Goal: Transaction & Acquisition: Purchase product/service

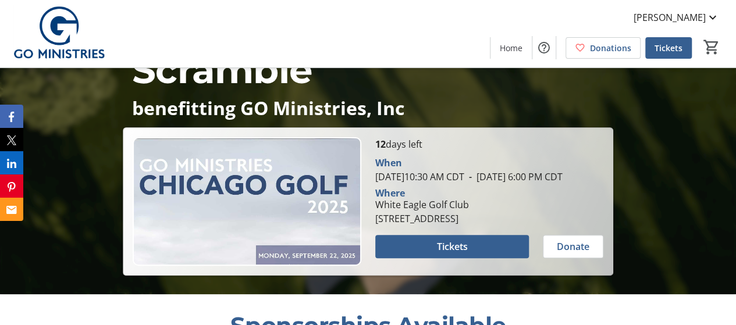
scroll to position [81, 0]
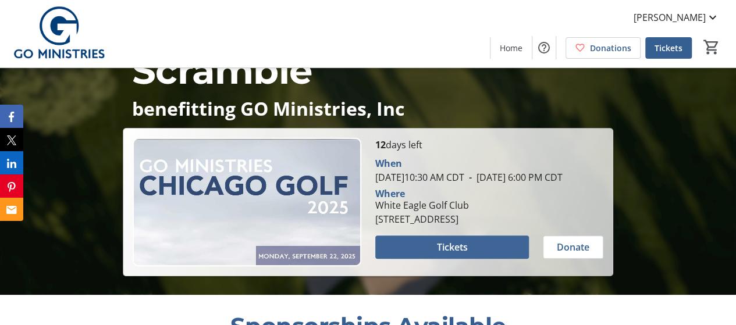
click at [448, 250] on span at bounding box center [452, 247] width 154 height 28
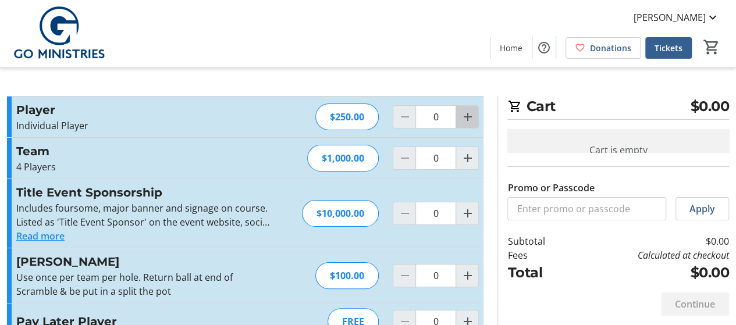
click at [460, 118] on span "Increment by one" at bounding box center [467, 117] width 22 height 22
type input "2"
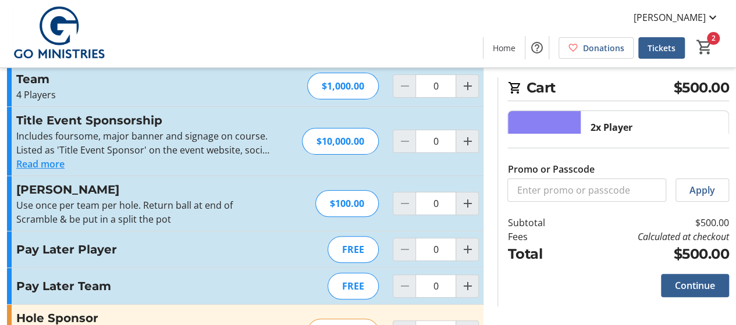
scroll to position [74, 0]
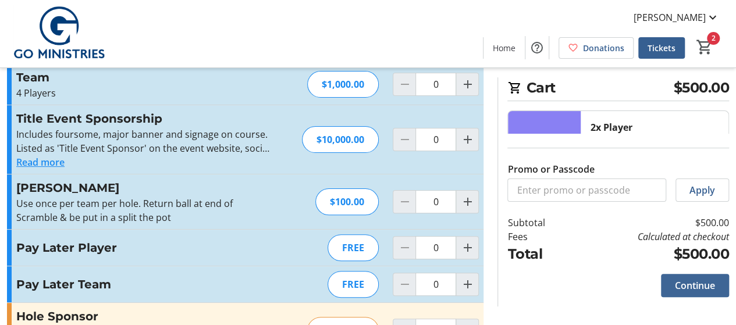
click at [693, 286] on span "Continue" at bounding box center [695, 286] width 40 height 14
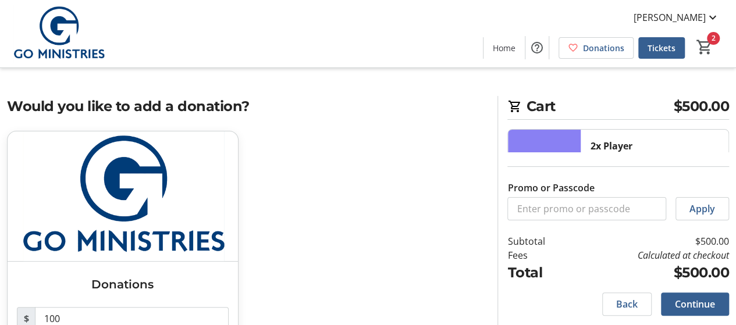
scroll to position [70, 0]
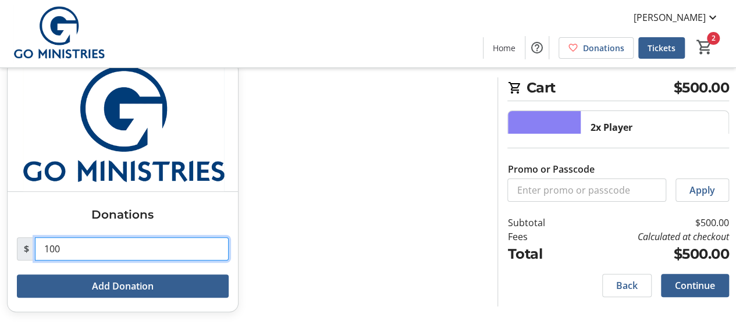
click at [108, 243] on input "100" at bounding box center [132, 248] width 194 height 23
type input "1"
type input "0"
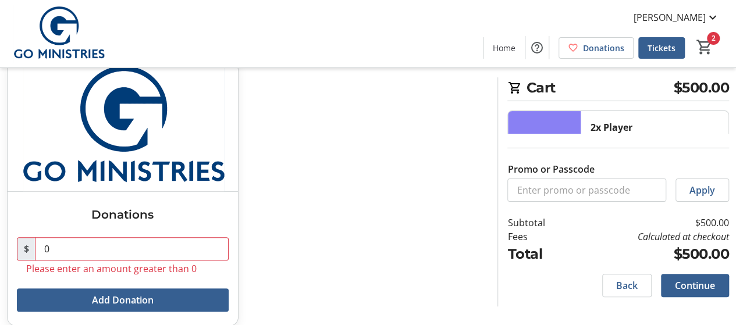
click at [378, 242] on div "Donations $ 0 Please enter an amount greater than 0 Add Donation" at bounding box center [245, 200] width 491 height 279
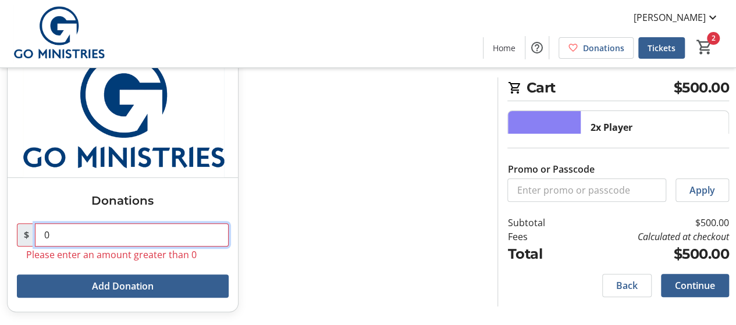
click at [121, 236] on input "0" at bounding box center [132, 234] width 194 height 23
type input "9"
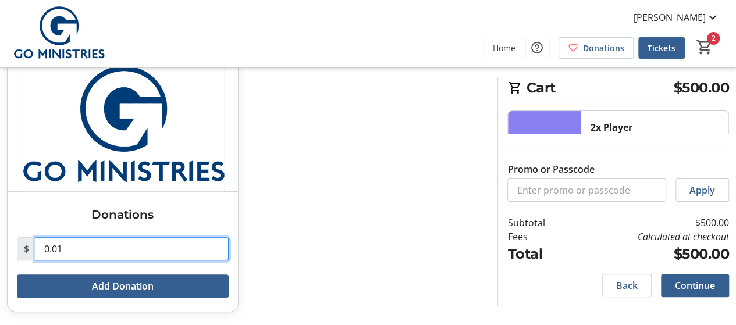
type input "0.01"
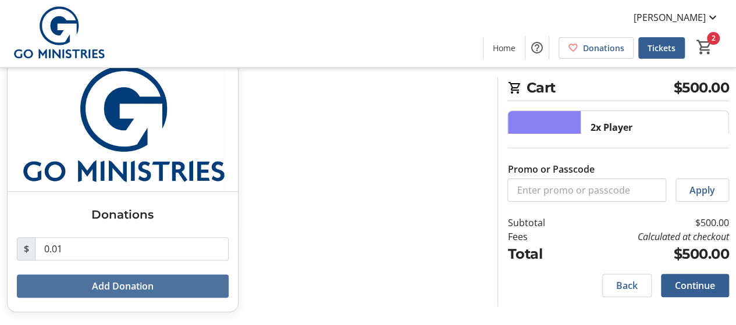
click at [342, 184] on div "Donations $ 0.01 Add Donation" at bounding box center [245, 193] width 491 height 265
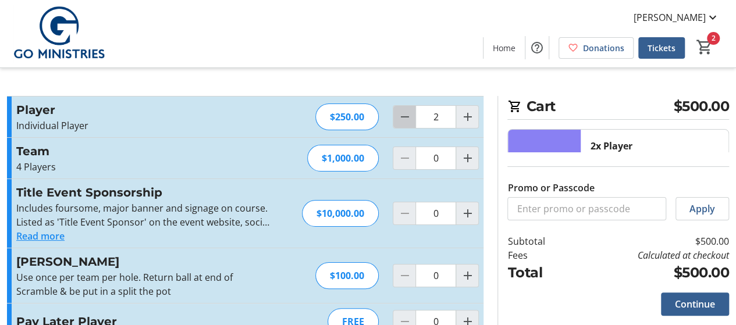
click at [409, 111] on mat-icon "Decrement by one" at bounding box center [404, 117] width 14 height 14
type input "1"
click at [700, 303] on span "Continue" at bounding box center [695, 304] width 40 height 14
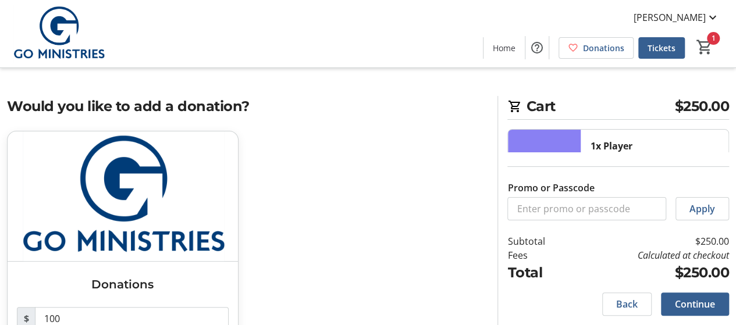
scroll to position [70, 0]
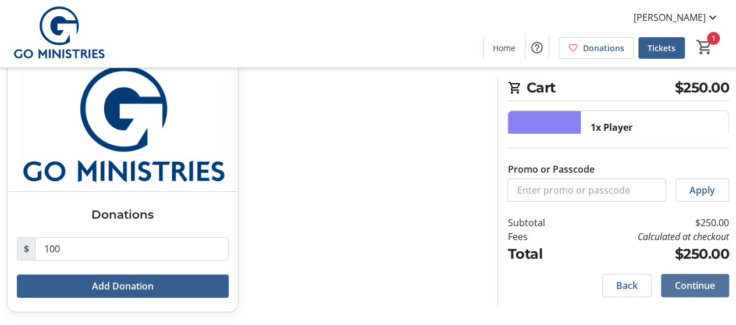
click at [703, 290] on span "Continue" at bounding box center [695, 286] width 40 height 14
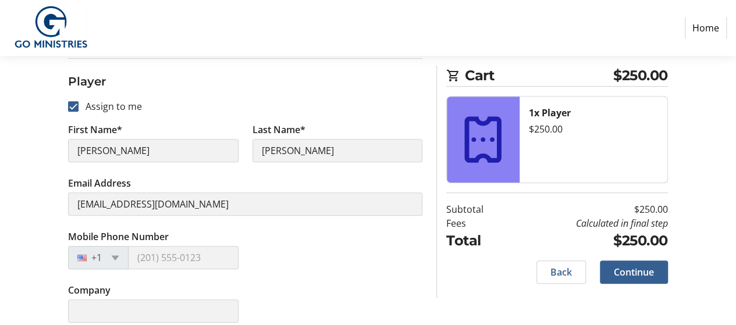
scroll to position [223, 0]
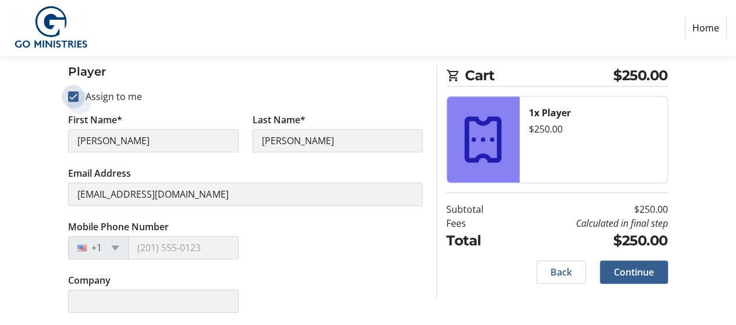
click at [70, 96] on input "Assign to me" at bounding box center [73, 96] width 10 height 10
checkbox input "false"
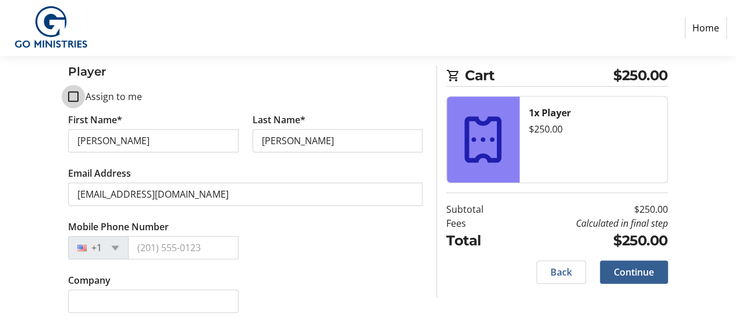
scroll to position [222, 0]
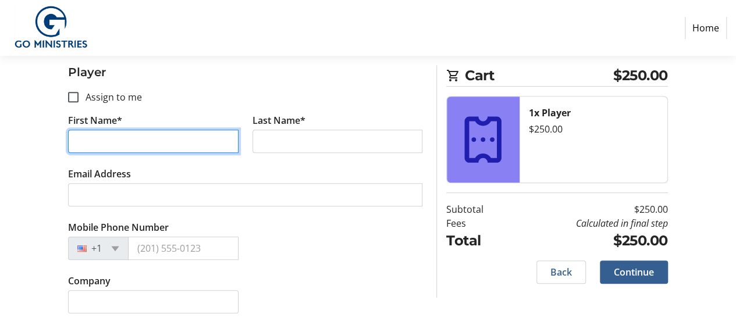
drag, startPoint x: 148, startPoint y: 131, endPoint x: 0, endPoint y: 176, distance: 155.0
click at [0, 176] on div "Assign Tickets Enter details for each attendee so that they receive their ticke…" at bounding box center [368, 128] width 736 height 397
type input "[PERSON_NAME]"
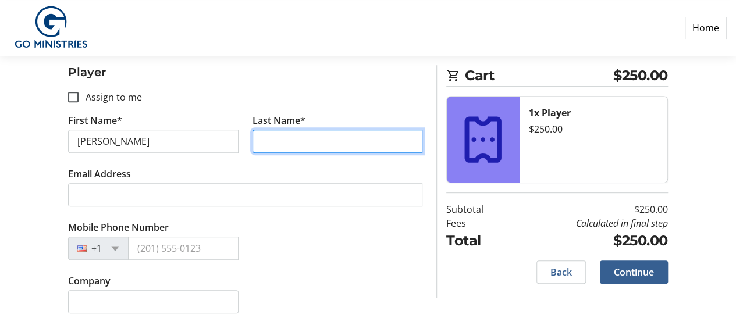
type input "D"
type input "d"
type input "[PERSON_NAME]"
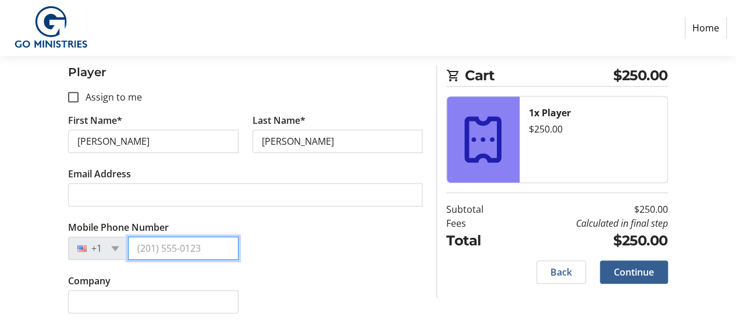
scroll to position [223, 0]
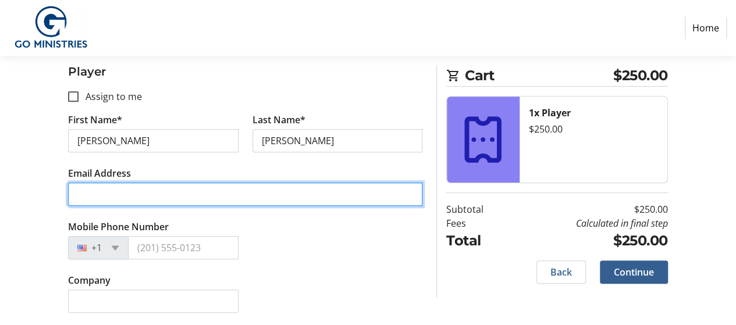
click at [216, 194] on input "Email Address" at bounding box center [245, 194] width 354 height 23
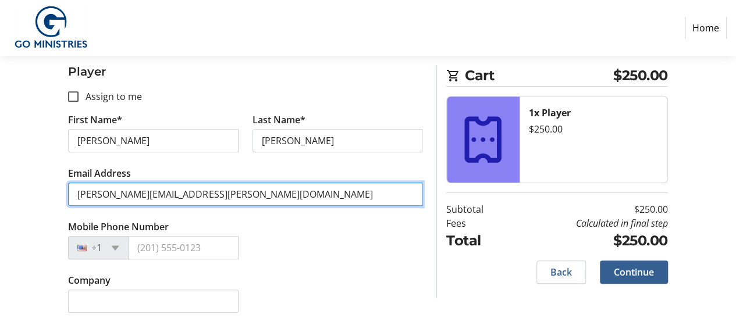
type input "[PERSON_NAME][EMAIL_ADDRESS][PERSON_NAME][DOMAIN_NAME]"
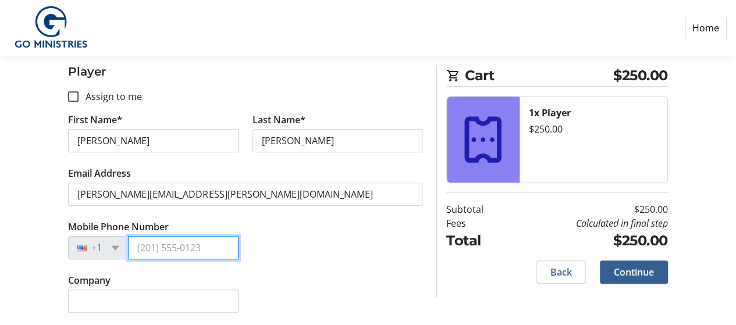
click at [192, 250] on input "Mobile Phone Number" at bounding box center [183, 247] width 110 height 23
type input "[PHONE_NUMBER]"
click at [303, 261] on div "Mobile Phone Number [PHONE_NUMBER]" at bounding box center [245, 247] width 368 height 54
click at [617, 267] on span "Continue" at bounding box center [634, 272] width 40 height 14
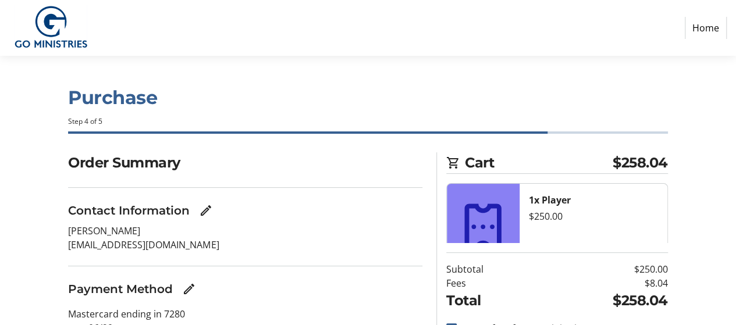
scroll to position [87, 0]
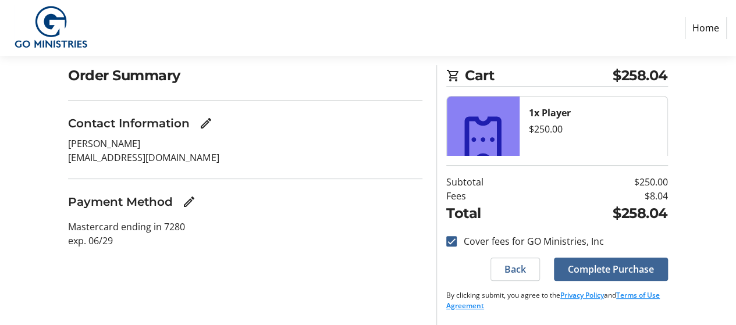
click at [602, 264] on span "Complete Purchase" at bounding box center [611, 269] width 86 height 14
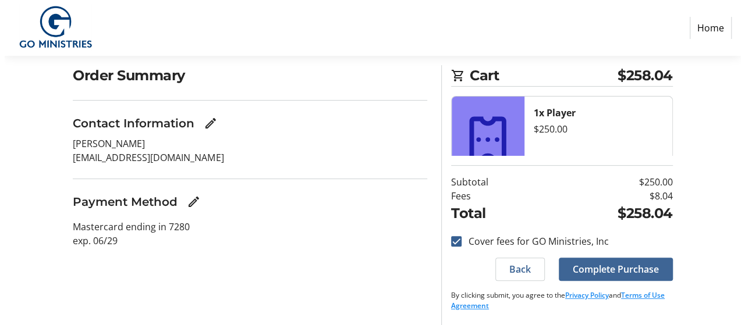
scroll to position [0, 0]
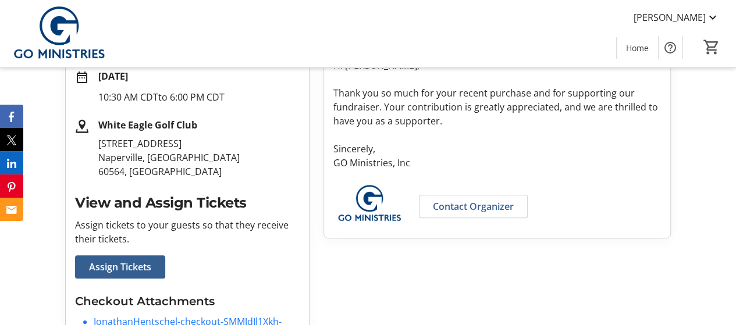
scroll to position [257, 0]
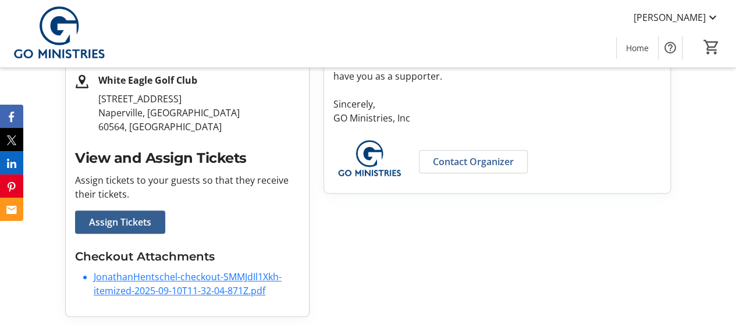
click at [216, 278] on link "JonathanHentschel-checkout-SMMJdIl1Xkh-itemized-2025-09-10T11-32-04-871Z.pdf" at bounding box center [188, 284] width 188 height 27
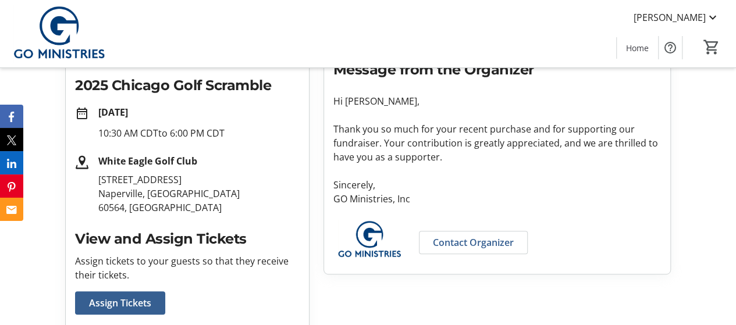
scroll to position [194, 0]
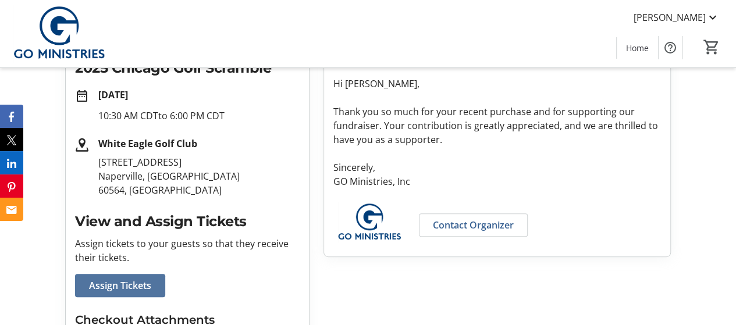
click at [135, 283] on span "Assign Tickets" at bounding box center [120, 286] width 62 height 14
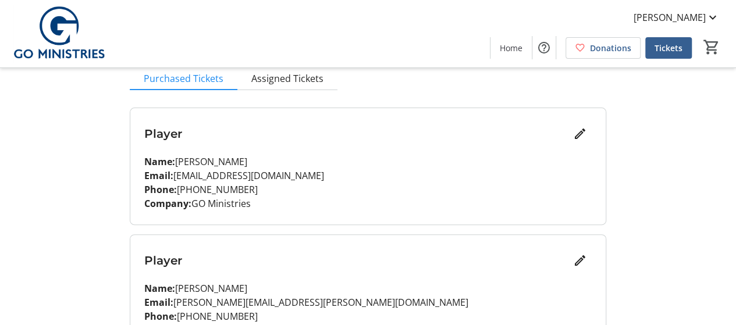
scroll to position [92, 0]
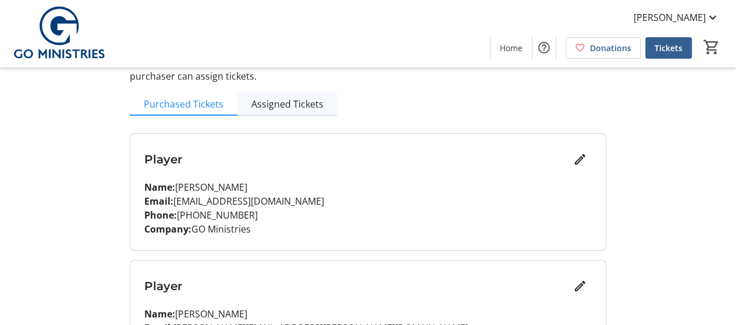
click at [302, 102] on span "Assigned Tickets" at bounding box center [287, 104] width 72 height 9
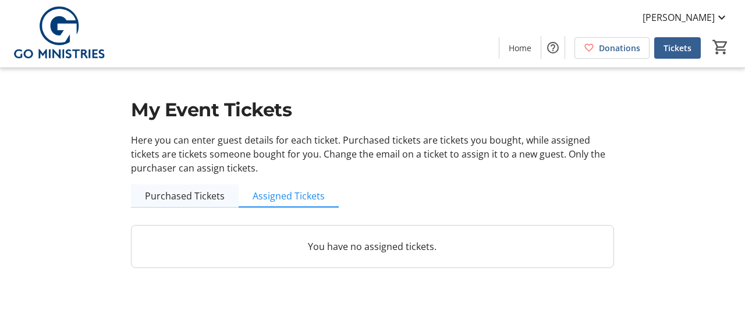
click at [177, 193] on span "Purchased Tickets" at bounding box center [185, 195] width 80 height 9
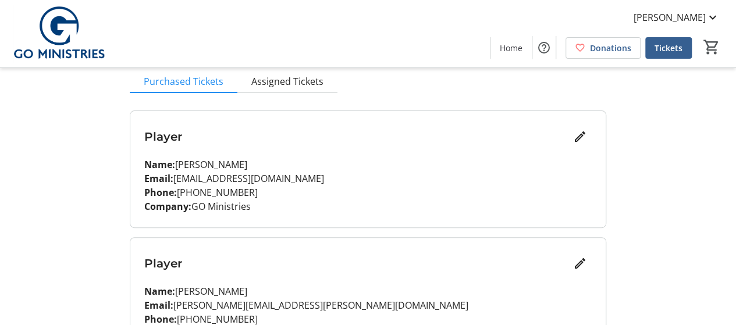
scroll to position [176, 0]
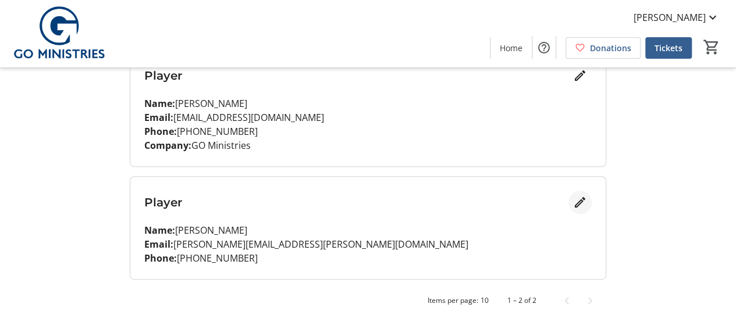
click at [575, 200] on mat-icon "Edit" at bounding box center [580, 203] width 14 height 14
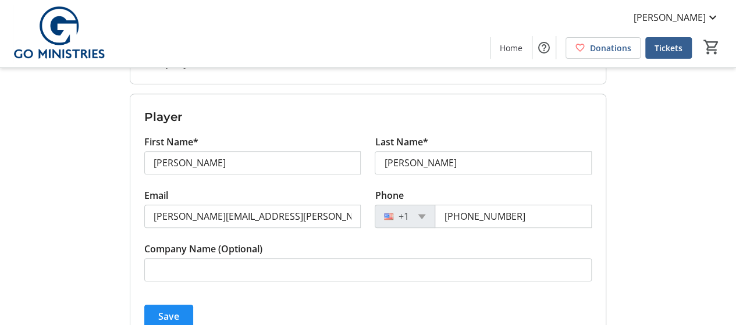
scroll to position [321, 0]
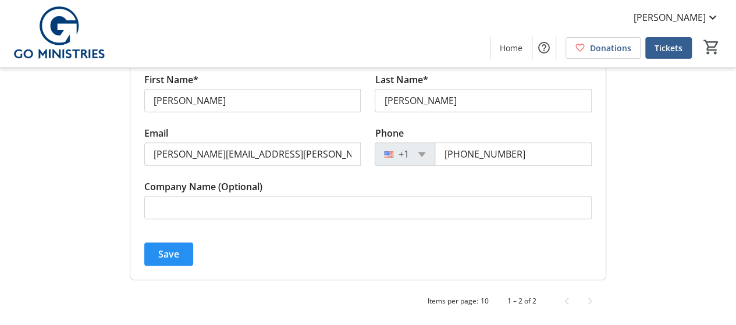
click at [165, 249] on span "Save" at bounding box center [168, 254] width 21 height 14
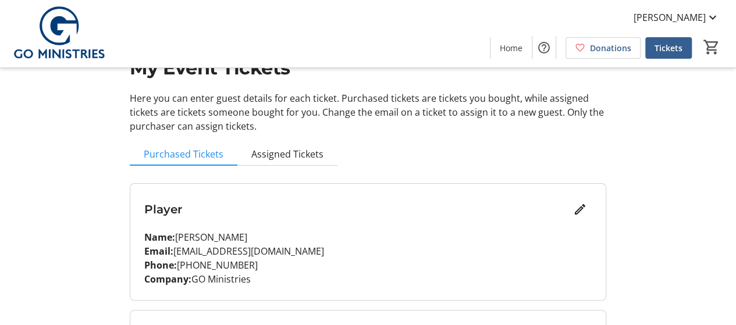
scroll to position [42, 0]
click at [306, 151] on span "Assigned Tickets" at bounding box center [287, 154] width 72 height 9
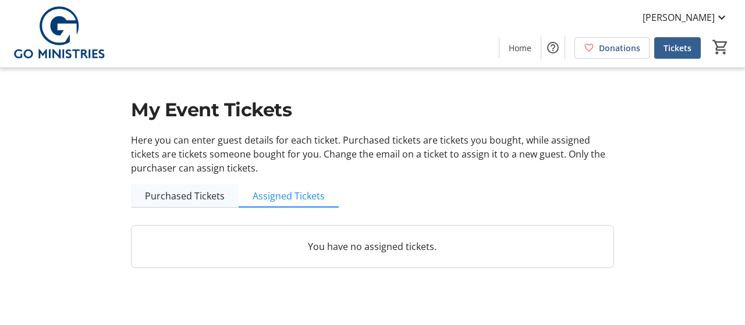
click at [175, 198] on span "Purchased Tickets" at bounding box center [185, 195] width 80 height 9
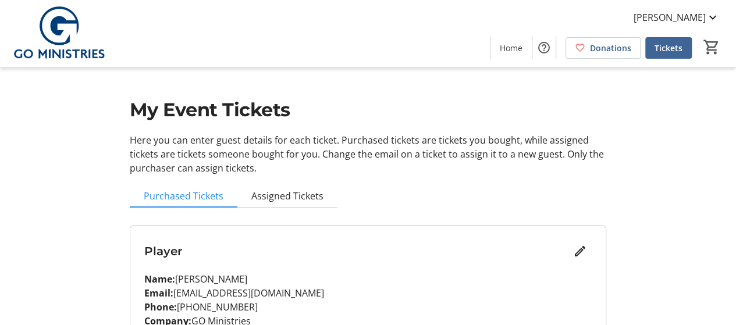
click at [678, 54] on span "Tickets" at bounding box center [669, 48] width 28 height 12
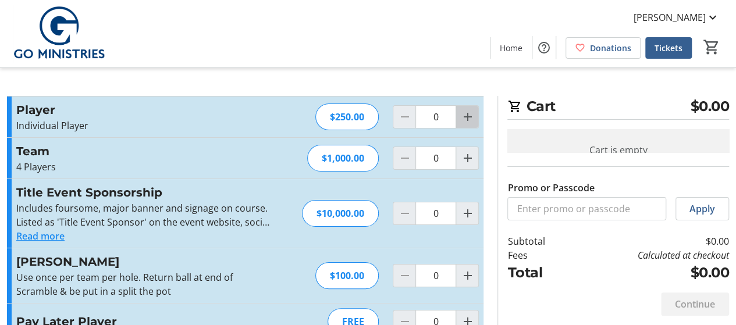
click at [466, 123] on mat-icon "Increment by one" at bounding box center [467, 117] width 14 height 14
type input "1"
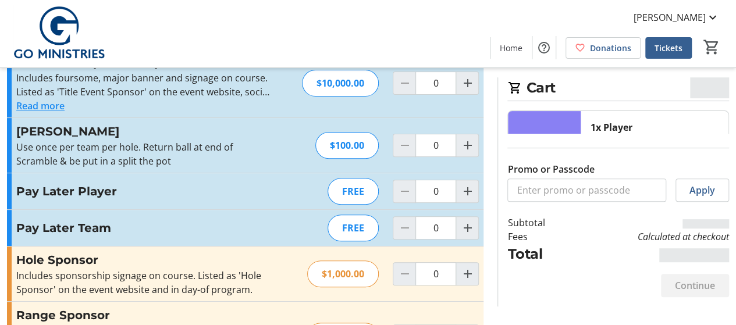
scroll to position [52, 0]
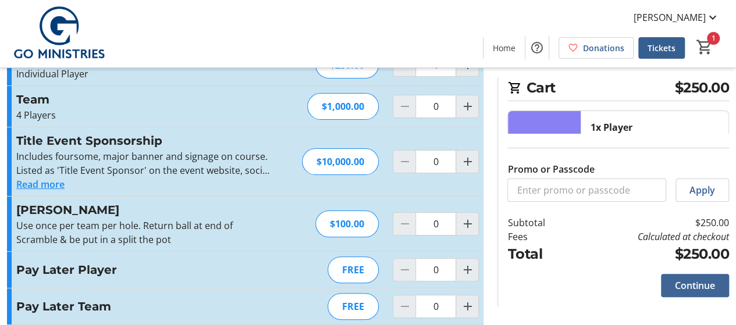
click at [703, 287] on span "Continue" at bounding box center [695, 286] width 40 height 14
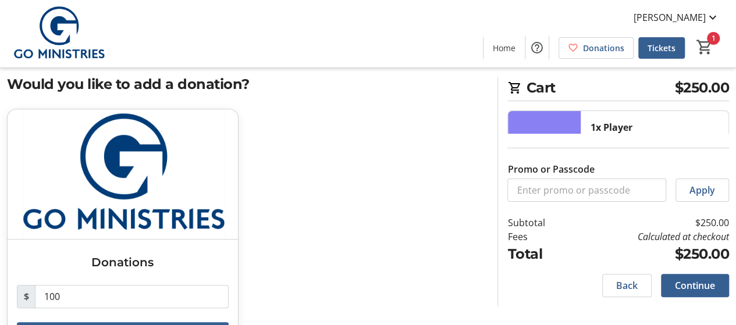
scroll to position [22, 0]
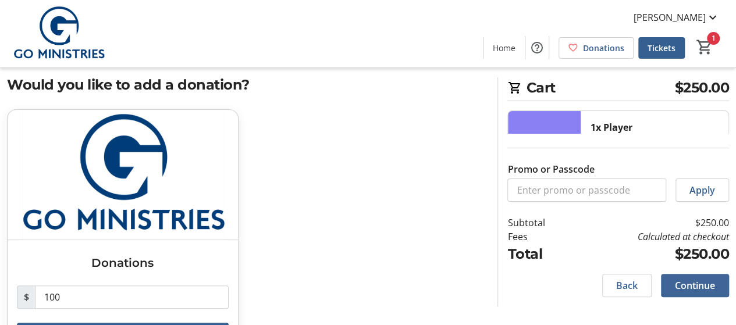
click at [696, 281] on span "Continue" at bounding box center [695, 286] width 40 height 14
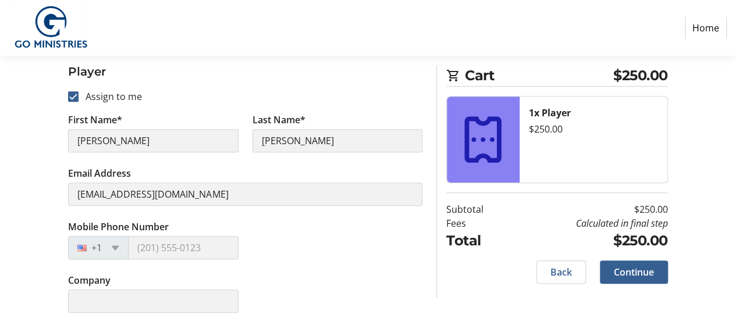
scroll to position [222, 0]
click at [73, 94] on input "Assign to me" at bounding box center [73, 98] width 10 height 10
checkbox input "false"
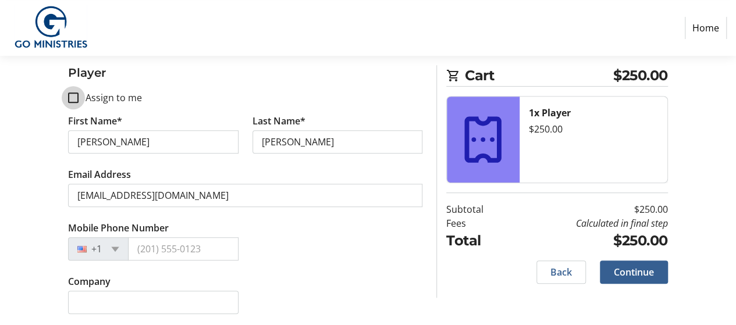
scroll to position [223, 0]
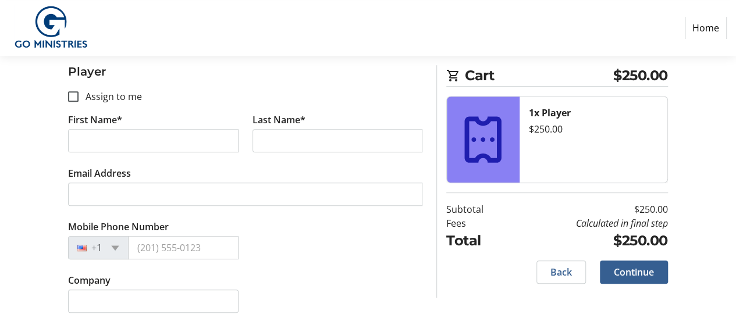
click at [116, 127] on tr-form-field "First Name*" at bounding box center [153, 140] width 184 height 54
click at [108, 137] on input "First Name*" at bounding box center [153, 140] width 170 height 23
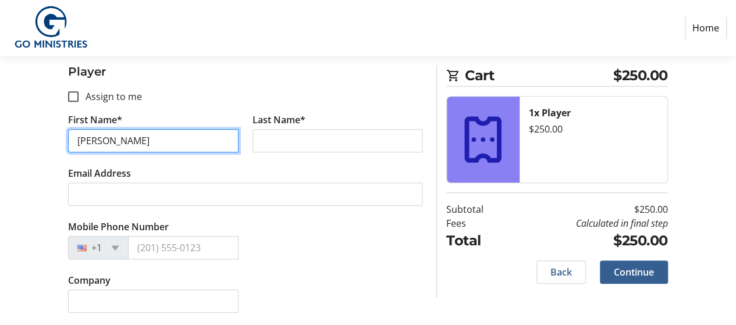
type input "[PERSON_NAME]"
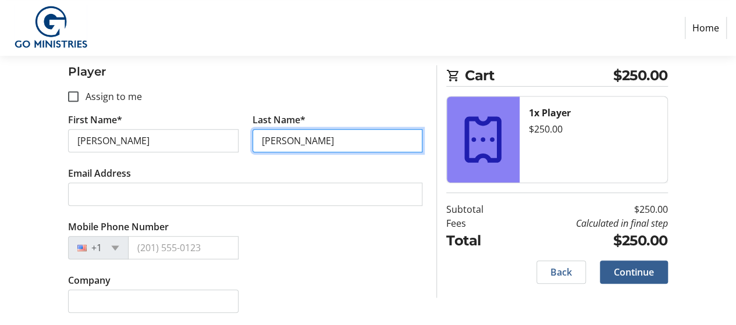
type input "[PERSON_NAME]"
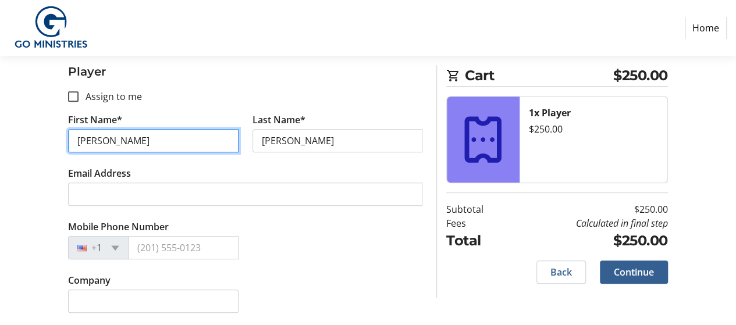
click at [108, 137] on input "[PERSON_NAME]" at bounding box center [153, 140] width 170 height 23
type input "[PERSON_NAME]"
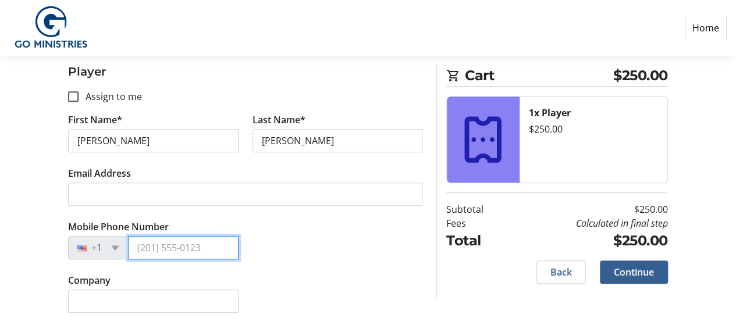
click at [172, 237] on input "Mobile Phone Number" at bounding box center [183, 247] width 110 height 23
type input "[PHONE_NUMBER]"
click at [313, 217] on tr-form-field "Email Address" at bounding box center [245, 193] width 354 height 54
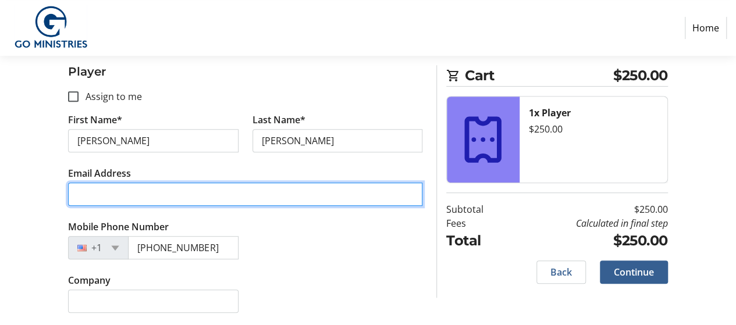
click at [155, 193] on input "Email Address" at bounding box center [245, 194] width 354 height 23
paste input "[EMAIL_ADDRESS][DOMAIN_NAME]"
type input "[EMAIL_ADDRESS][DOMAIN_NAME]"
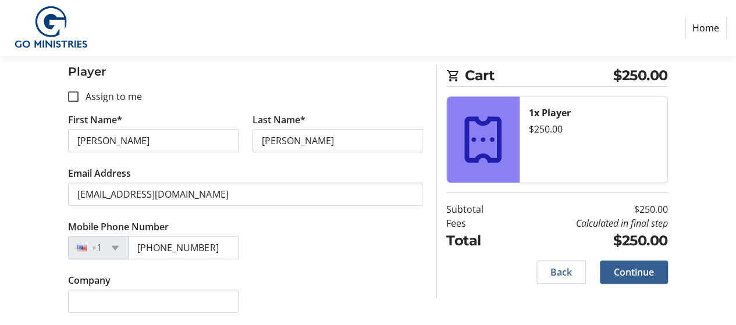
click at [290, 225] on div "Mobile Phone Number [PHONE_NUMBER]" at bounding box center [245, 247] width 368 height 54
click at [637, 269] on span "Continue" at bounding box center [634, 272] width 40 height 14
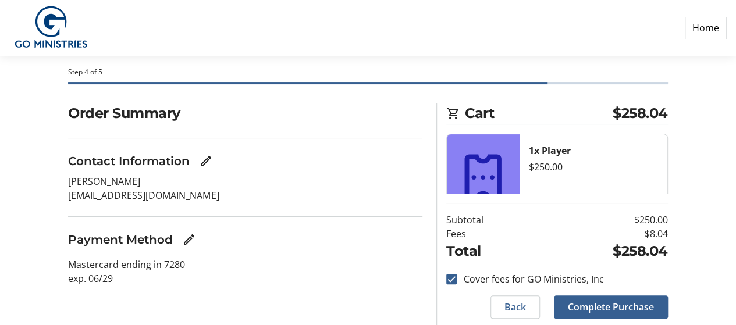
scroll to position [87, 0]
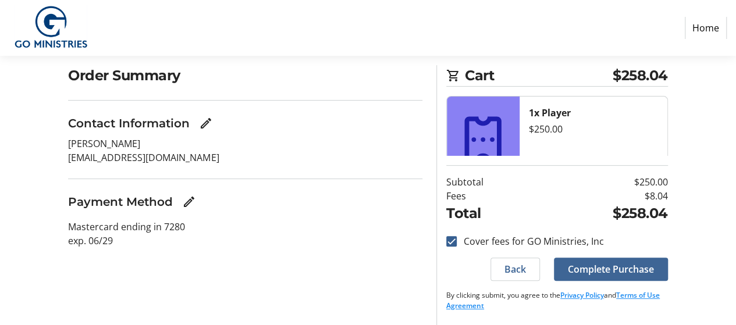
click at [615, 262] on span "Complete Purchase" at bounding box center [611, 269] width 86 height 14
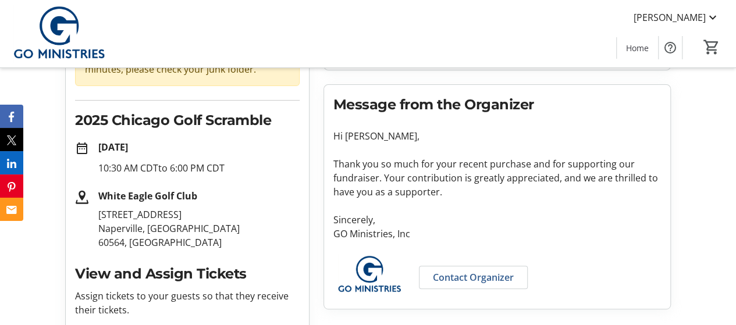
scroll to position [257, 0]
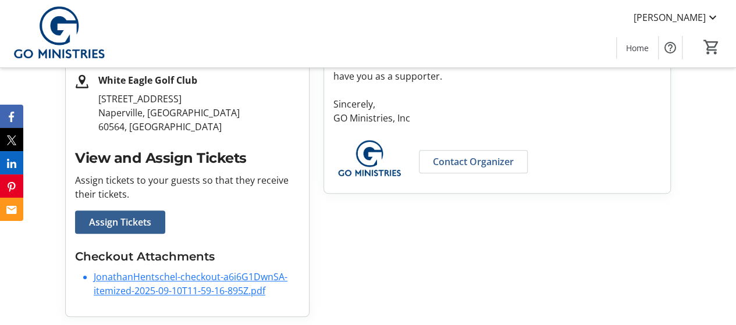
click at [183, 279] on link "JonathanHentschel-checkout-a6i6G1DwnSA-itemized-2025-09-10T11-59-16-895Z.pdf" at bounding box center [191, 284] width 194 height 27
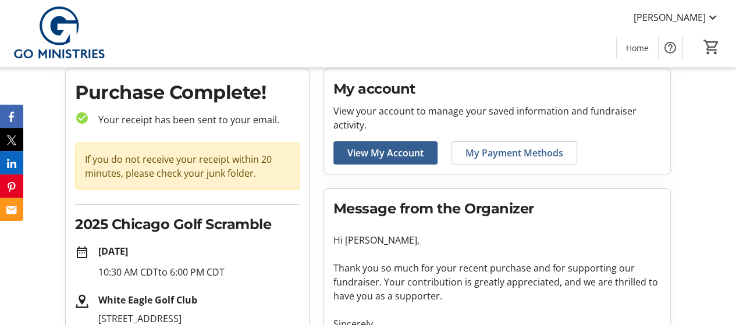
scroll to position [34, 0]
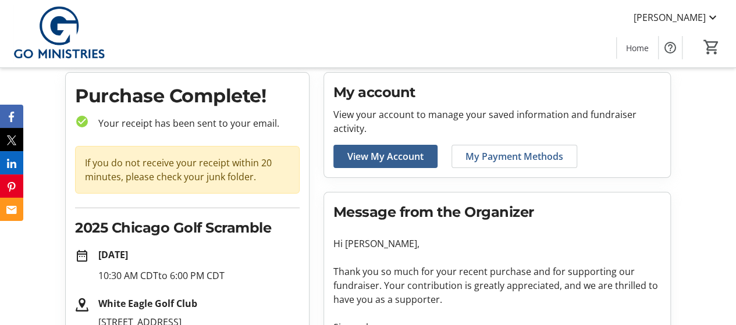
click at [695, 134] on tr-checkout-order-details-ui "Purchase Complete! check_circle Your receipt has been sent to your email. If yo…" at bounding box center [368, 311] width 736 height 478
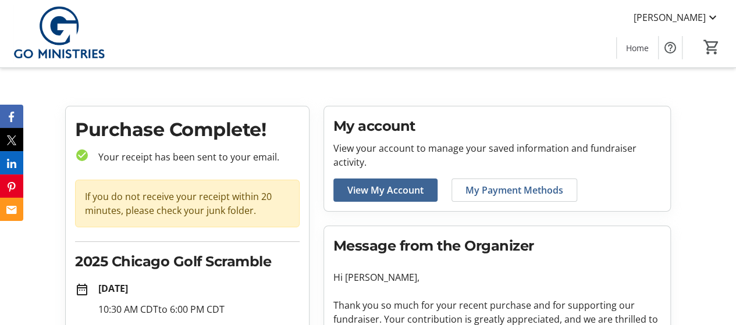
click at [410, 198] on span at bounding box center [385, 190] width 104 height 28
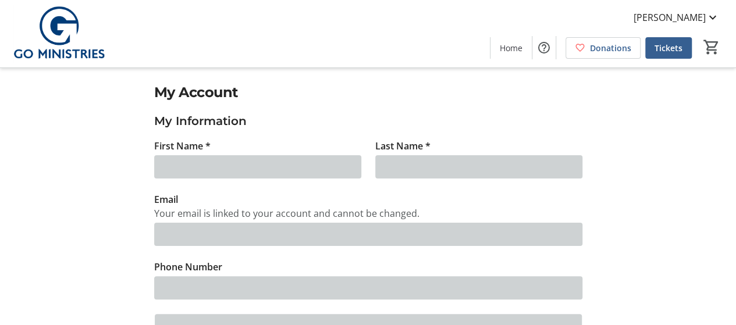
type input "[PERSON_NAME]"
type input "[EMAIL_ADDRESS][DOMAIN_NAME]"
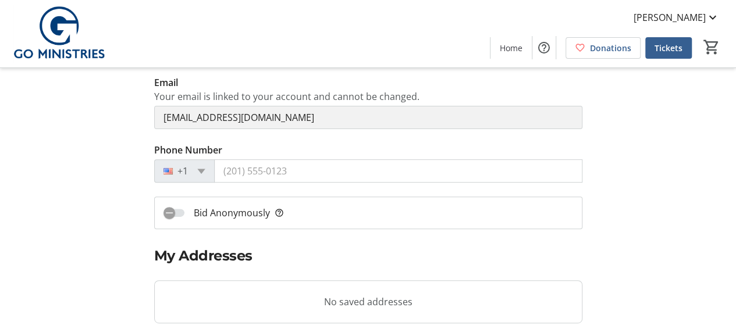
scroll to position [119, 0]
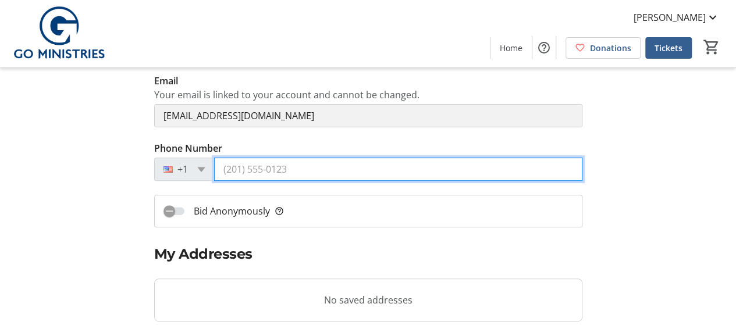
click at [281, 174] on input "Phone Number" at bounding box center [398, 169] width 368 height 23
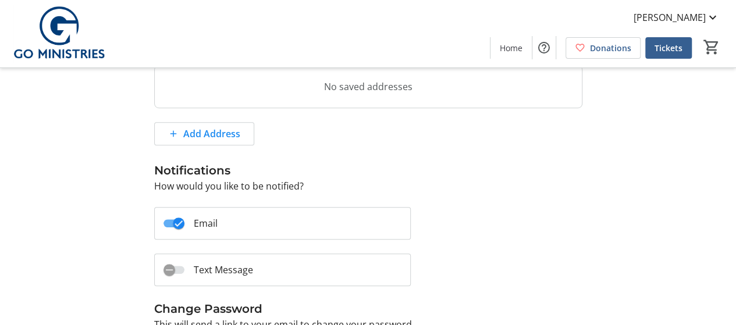
scroll to position [333, 0]
type input "[PHONE_NUMBER]"
click at [212, 132] on span "Add Address" at bounding box center [211, 133] width 57 height 14
select select "CA"
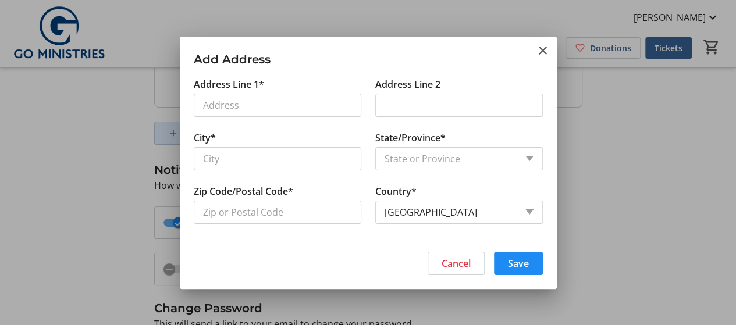
scroll to position [0, 0]
type input "[STREET_ADDRESS]"
type input "Kankakee"
select select
type input "60901"
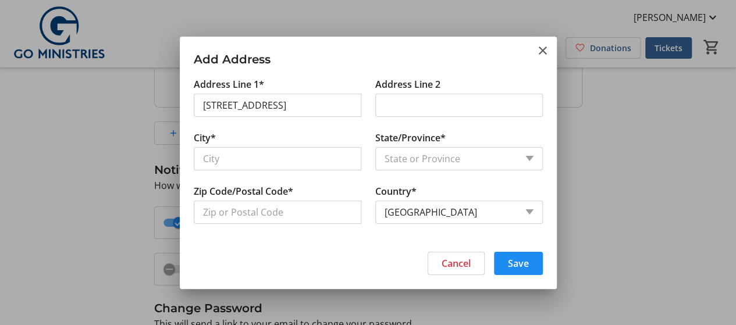
select select "US"
select select "IL"
click at [513, 258] on span "Save" at bounding box center [518, 264] width 21 height 14
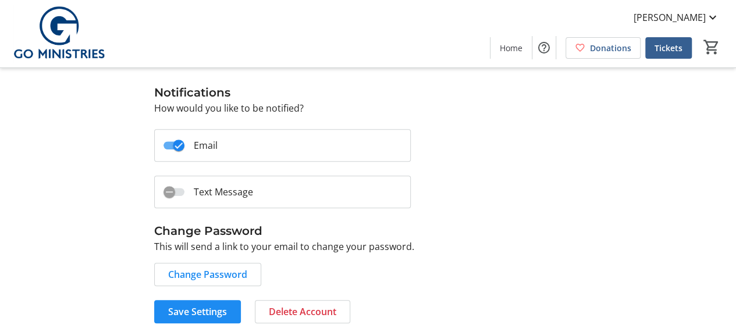
scroll to position [419, 0]
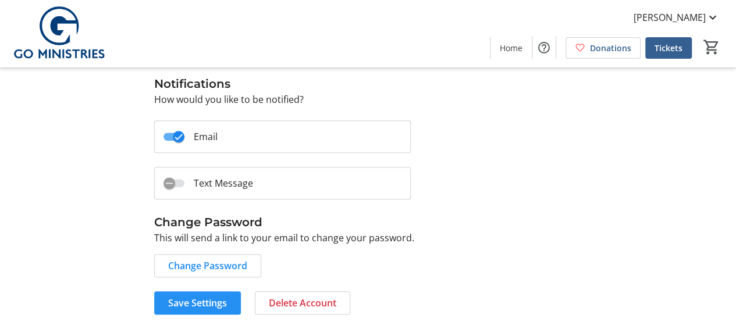
click at [205, 292] on span at bounding box center [197, 303] width 87 height 28
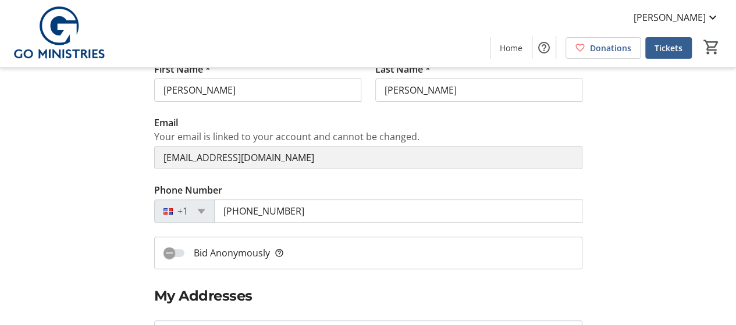
scroll to position [0, 0]
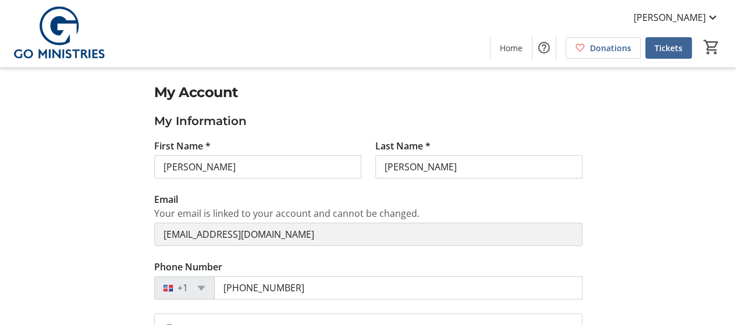
click at [659, 45] on span "Tickets" at bounding box center [669, 48] width 28 height 12
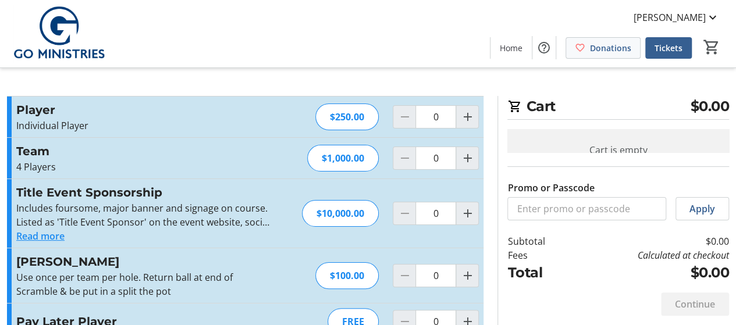
click at [584, 52] on mat-icon at bounding box center [580, 47] width 10 height 10
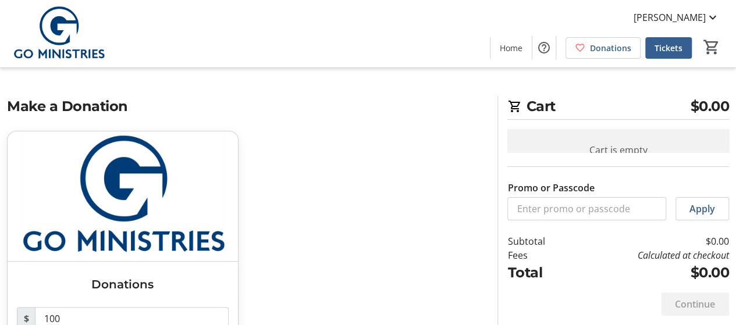
scroll to position [70, 0]
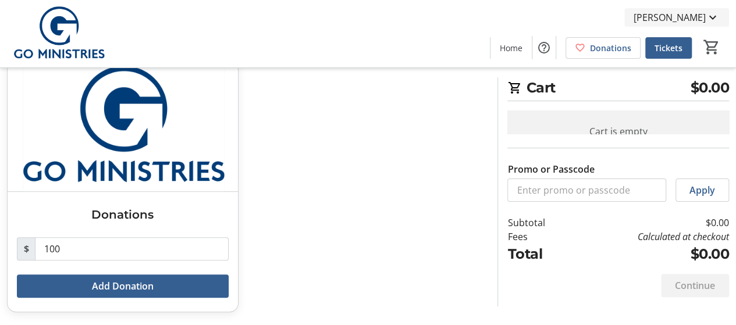
click at [679, 9] on span at bounding box center [676, 17] width 105 height 28
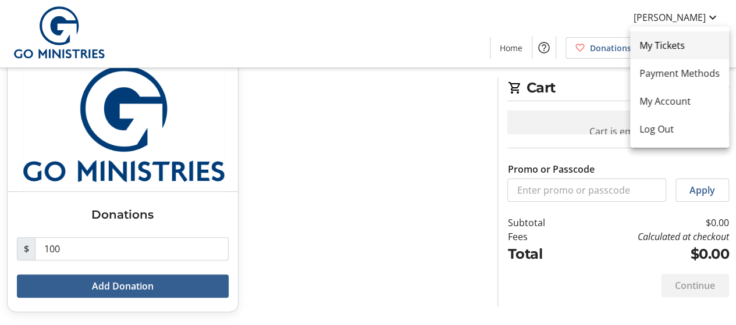
click at [664, 47] on span "My Tickets" at bounding box center [680, 45] width 80 height 14
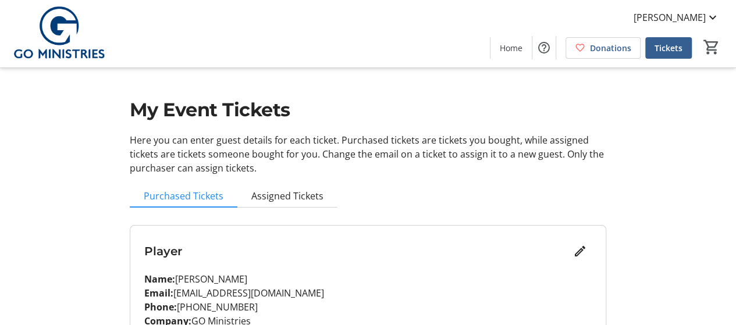
click at [63, 34] on img at bounding box center [59, 34] width 104 height 58
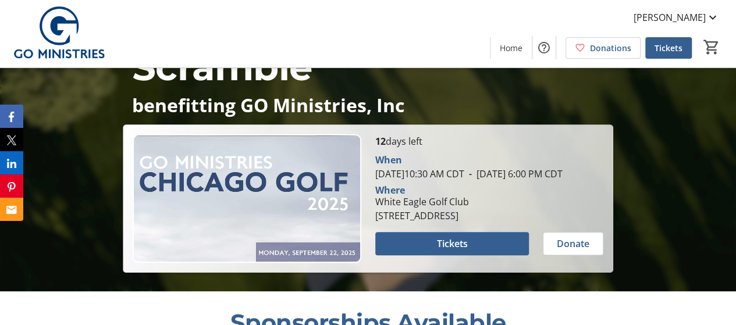
scroll to position [88, 0]
